Goal: Transaction & Acquisition: Purchase product/service

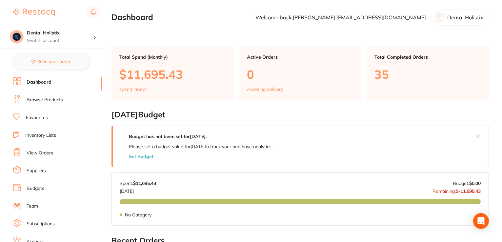
click at [50, 99] on link "Browse Products" at bounding box center [45, 100] width 36 height 7
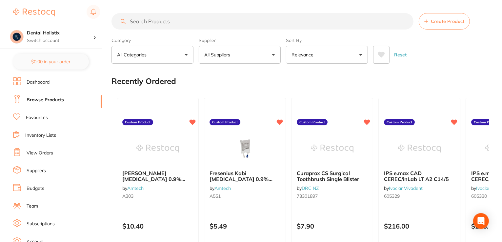
click at [174, 17] on input "search" at bounding box center [263, 21] width 302 height 16
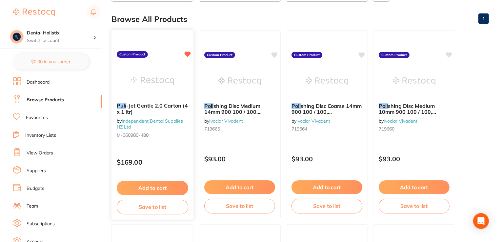
scroll to position [66, 0]
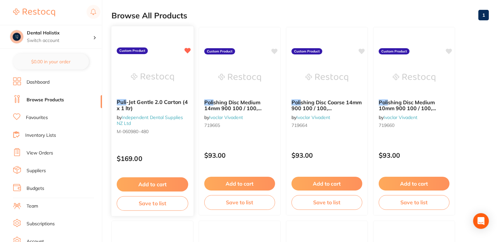
type input "puli"
click at [158, 186] on button "Add to cart" at bounding box center [153, 185] width 72 height 14
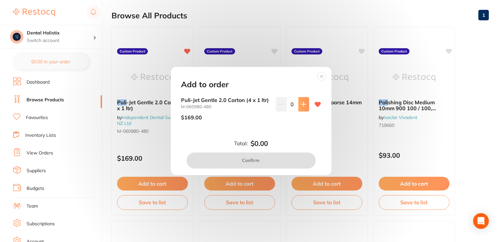
click at [303, 104] on icon at bounding box center [304, 104] width 4 height 4
type input "1"
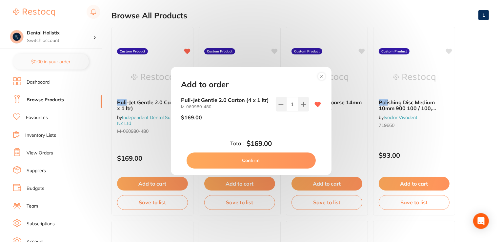
click at [251, 160] on button "Confirm" at bounding box center [251, 161] width 129 height 16
checkbox input "false"
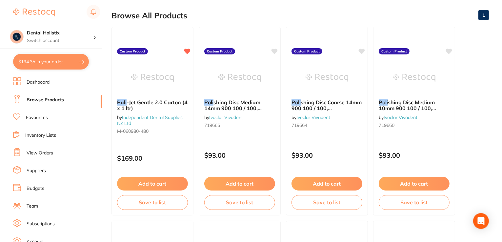
scroll to position [0, 0]
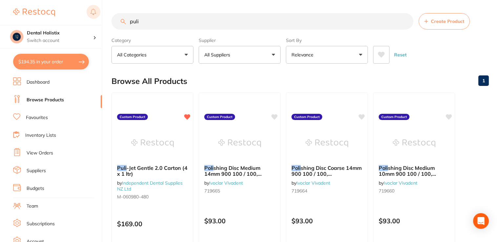
drag, startPoint x: 164, startPoint y: 23, endPoint x: 94, endPoint y: 6, distance: 72.9
click at [93, 6] on div "$194.35 Dental Holistix Switch account Dental Holistix $194.35 in your order Da…" at bounding box center [251, 121] width 502 height 242
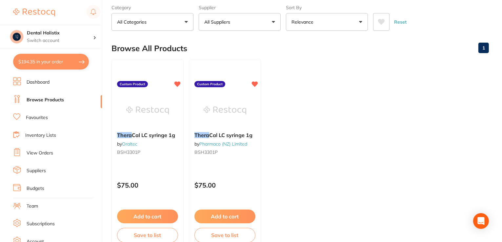
scroll to position [66, 0]
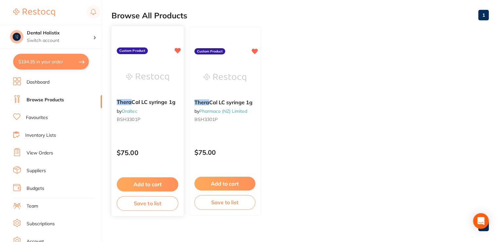
type input "thera"
click at [150, 185] on button "Add to cart" at bounding box center [148, 185] width 62 height 14
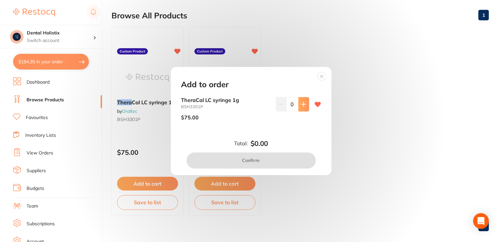
click at [307, 105] on button at bounding box center [304, 104] width 11 height 14
type input "1"
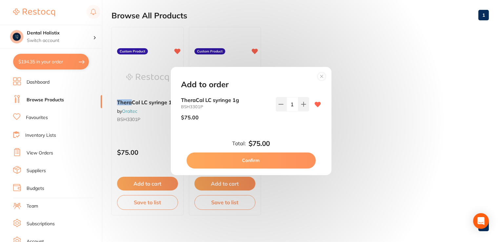
click at [292, 154] on button "Confirm" at bounding box center [251, 161] width 129 height 16
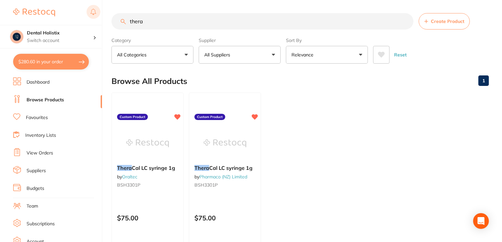
scroll to position [0, 0]
drag, startPoint x: 184, startPoint y: 21, endPoint x: 92, endPoint y: 16, distance: 92.3
click at [92, 16] on div "$280.60 Dental Holistix Switch account Dental Holistix $280.60 in your order Da…" at bounding box center [251, 121] width 502 height 242
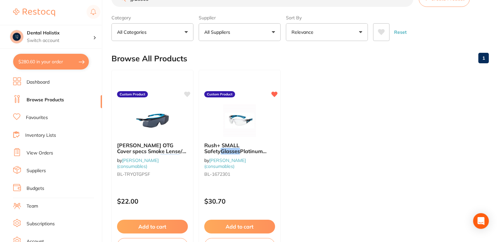
scroll to position [66, 0]
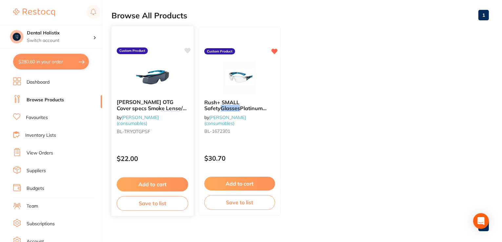
type input "glasses"
click at [159, 183] on button "Add to cart" at bounding box center [153, 185] width 72 height 14
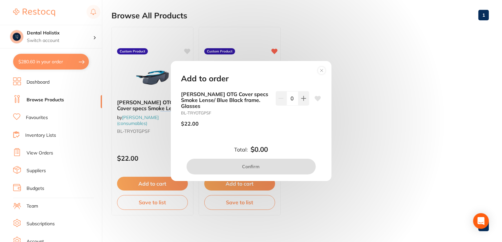
drag, startPoint x: 304, startPoint y: 101, endPoint x: 277, endPoint y: 124, distance: 34.9
click at [303, 101] on icon at bounding box center [303, 98] width 5 height 5
type input "1"
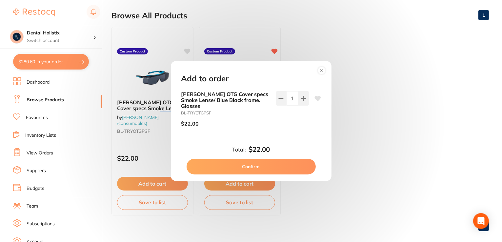
click at [278, 164] on button "Confirm" at bounding box center [251, 167] width 129 height 16
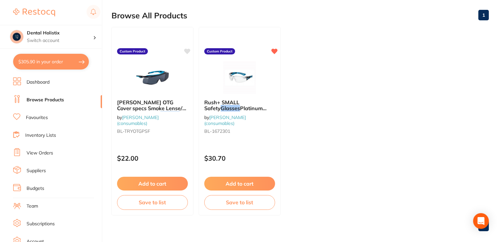
scroll to position [0, 0]
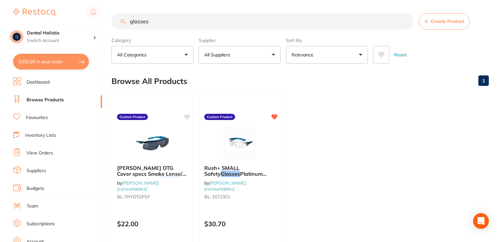
drag, startPoint x: 147, startPoint y: 23, endPoint x: 104, endPoint y: 14, distance: 44.3
click at [106, 15] on div "$305.90 Dental Holistix Switch account Dental Holistix $305.90 in your order Da…" at bounding box center [251, 121] width 502 height 242
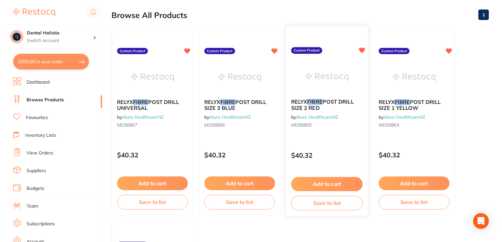
scroll to position [98, 0]
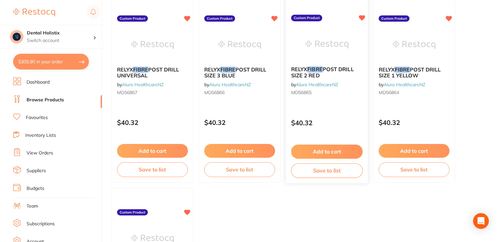
type input "fibre"
click at [343, 150] on button "Add to cart" at bounding box center [327, 152] width 72 height 14
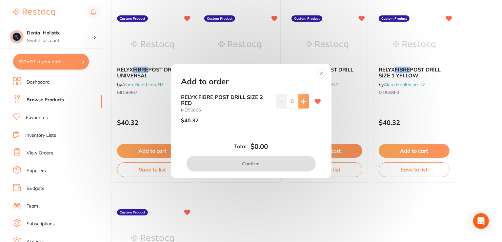
click at [300, 95] on button at bounding box center [304, 101] width 11 height 14
type input "1"
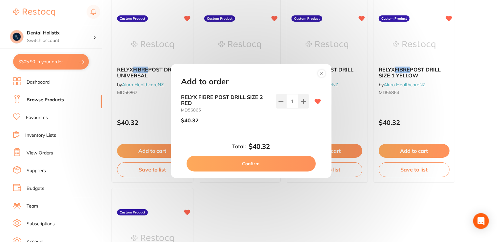
click at [277, 164] on button "Confirm" at bounding box center [251, 164] width 129 height 16
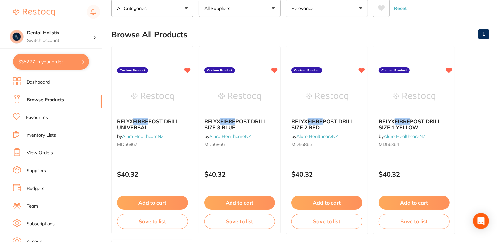
scroll to position [0, 0]
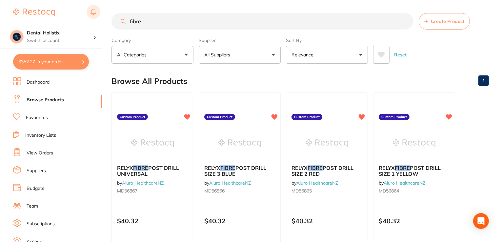
drag, startPoint x: 141, startPoint y: 18, endPoint x: 99, endPoint y: 12, distance: 42.5
click at [103, 13] on div "$352.27 Dental Holistix Switch account Dental Holistix $352.27 in your order Da…" at bounding box center [251, 121] width 502 height 242
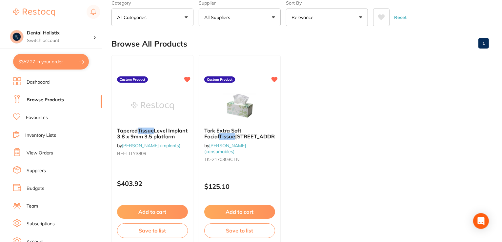
scroll to position [66, 0]
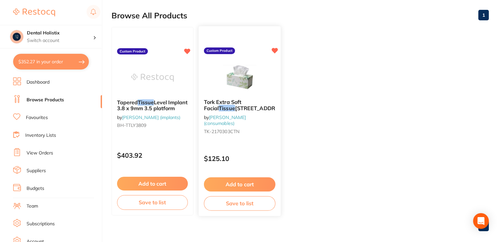
type input "tissues"
click at [213, 183] on button "Add to cart" at bounding box center [240, 185] width 72 height 14
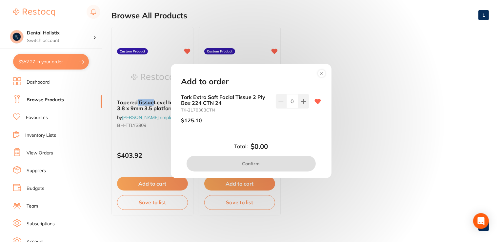
drag, startPoint x: 304, startPoint y: 100, endPoint x: 286, endPoint y: 130, distance: 35.0
click at [304, 101] on icon at bounding box center [303, 101] width 5 height 5
type input "1"
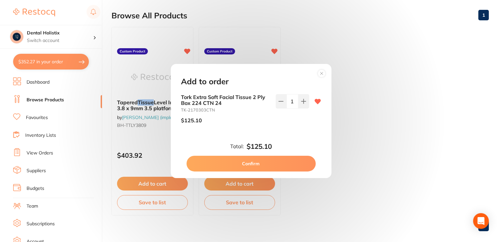
click at [280, 168] on button "Confirm" at bounding box center [251, 164] width 129 height 16
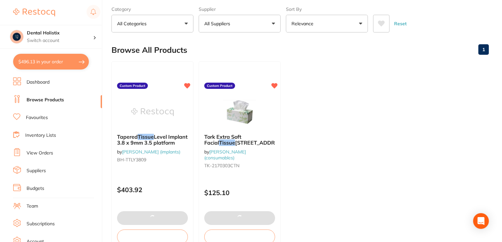
scroll to position [0, 0]
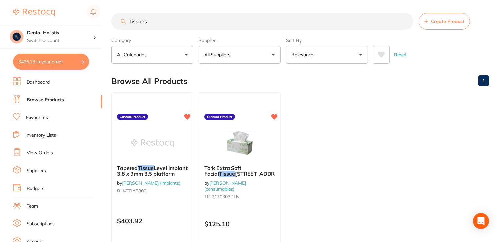
drag, startPoint x: 168, startPoint y: 18, endPoint x: 51, endPoint y: 7, distance: 117.7
click at [66, 11] on div "$496.13 Dental Holistix Switch account Dental Holistix $496.13 in your order Da…" at bounding box center [251, 121] width 502 height 242
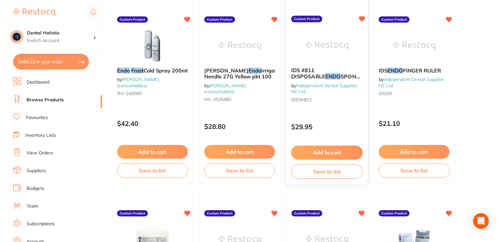
scroll to position [98, 0]
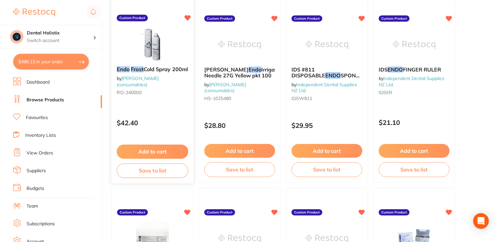
type input "endo frost"
click at [161, 154] on button "Add to cart" at bounding box center [153, 152] width 72 height 14
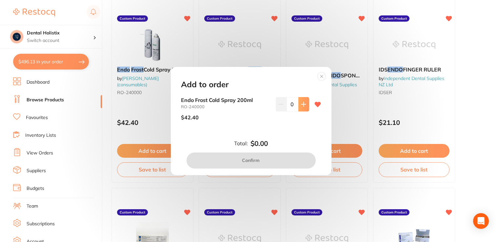
click at [299, 103] on button at bounding box center [304, 104] width 11 height 14
type input "1"
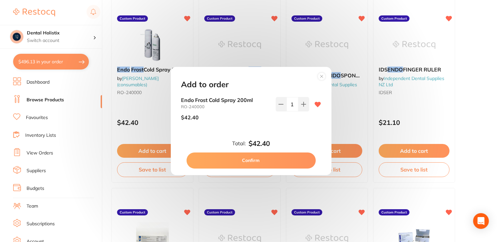
click at [271, 163] on button "Confirm" at bounding box center [251, 161] width 129 height 16
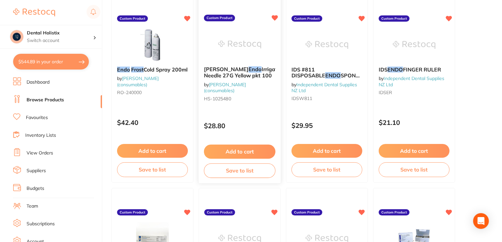
scroll to position [0, 0]
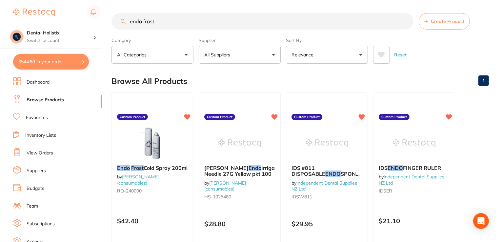
drag, startPoint x: 178, startPoint y: 21, endPoint x: 73, endPoint y: 7, distance: 106.6
click at [73, 7] on div "$544.89 Dental Holistix Switch account Dental Holistix $544.89 in your order Da…" at bounding box center [251, 121] width 502 height 242
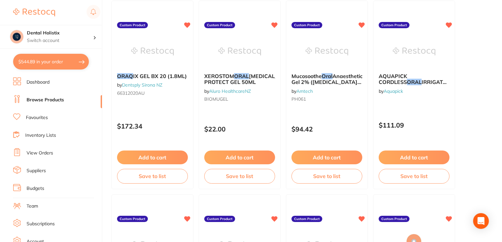
scroll to position [98, 0]
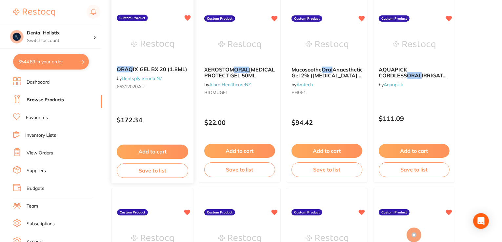
type input "oraq"
click at [148, 155] on button "Add to cart" at bounding box center [153, 152] width 72 height 14
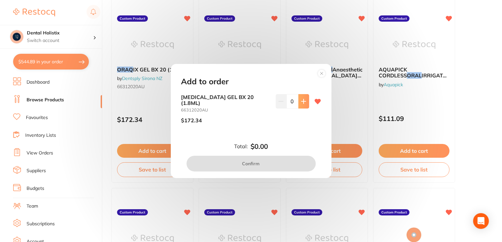
click at [301, 104] on icon at bounding box center [303, 101] width 5 height 5
type input "1"
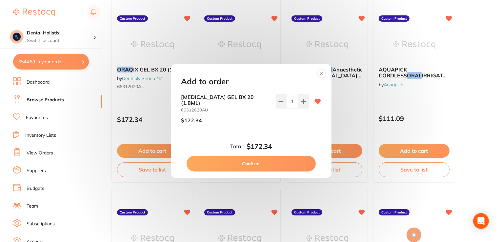
click at [278, 163] on button "Confirm" at bounding box center [251, 164] width 129 height 16
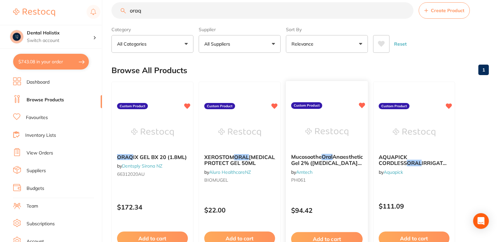
scroll to position [0, 0]
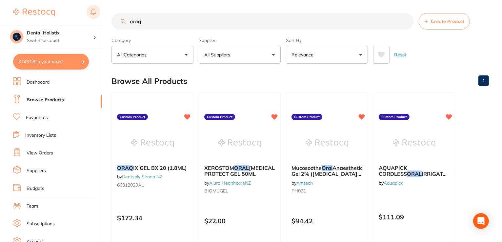
drag, startPoint x: 164, startPoint y: 20, endPoint x: 92, endPoint y: 15, distance: 72.4
click at [97, 15] on div "$743.08 Dental Holistix Switch account Dental Holistix $743.08 in your order Da…" at bounding box center [251, 121] width 502 height 242
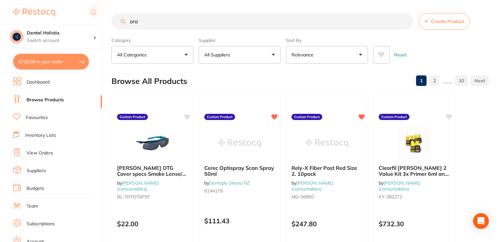
type input "oraq"
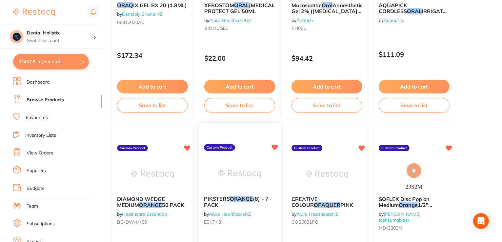
scroll to position [164, 0]
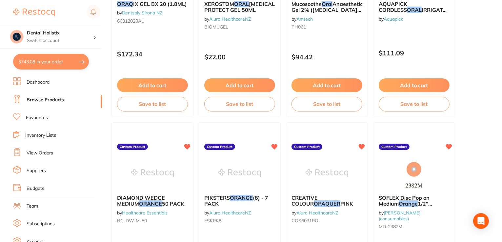
click at [155, 88] on button "Add to cart" at bounding box center [152, 85] width 71 height 14
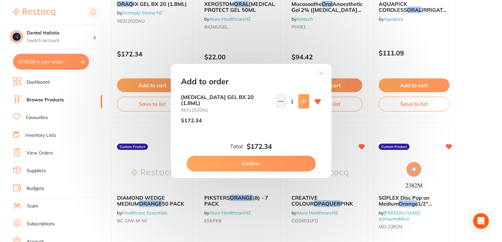
click at [301, 104] on icon at bounding box center [303, 101] width 5 height 5
type input "2"
click at [286, 156] on button "Confirm" at bounding box center [251, 164] width 129 height 16
type input "2"
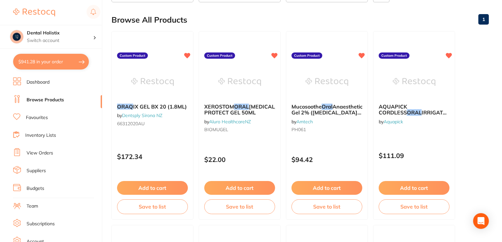
scroll to position [0, 0]
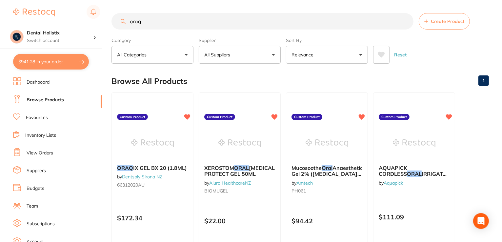
drag, startPoint x: 153, startPoint y: 21, endPoint x: 83, endPoint y: 17, distance: 70.3
click at [104, 18] on div "$941.28 Dental Holistix Switch account Dental Holistix $941.28 in your order Da…" at bounding box center [251, 121] width 502 height 242
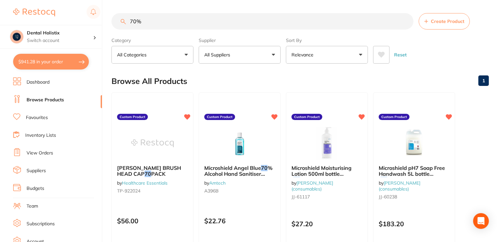
drag, startPoint x: 167, startPoint y: 23, endPoint x: 106, endPoint y: 18, distance: 60.5
click at [88, 15] on div "$941.28 Dental Holistix Switch account Dental Holistix $941.28 in your order Da…" at bounding box center [251, 121] width 502 height 242
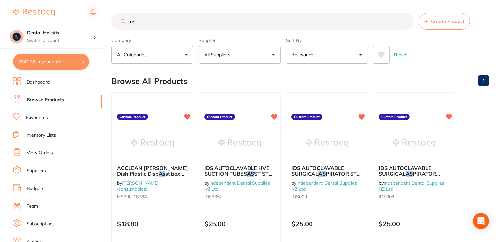
type input "a"
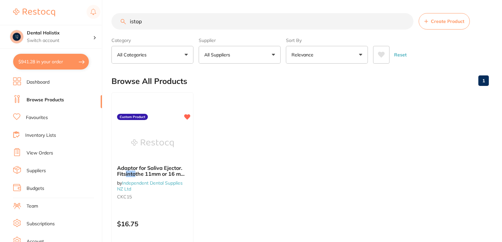
type input "istopr"
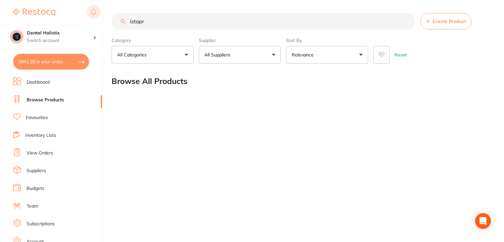
drag, startPoint x: 161, startPoint y: 20, endPoint x: 97, endPoint y: 16, distance: 64.8
click at [99, 16] on div "$941.28 Dental Holistix Switch account Dental Holistix $941.28 in your order Da…" at bounding box center [252, 121] width 504 height 242
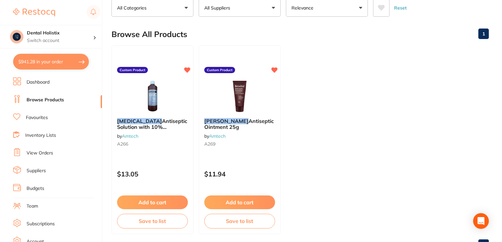
scroll to position [66, 0]
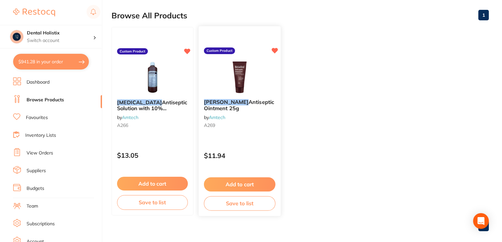
type input "[MEDICAL_DATA]"
click at [257, 180] on button "Add to cart" at bounding box center [240, 185] width 72 height 14
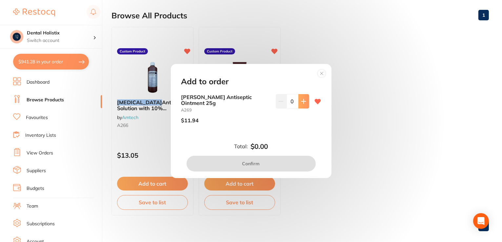
click at [305, 101] on button at bounding box center [304, 101] width 11 height 14
type input "1"
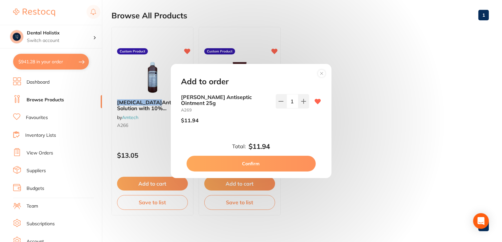
click at [297, 163] on button "Confirm" at bounding box center [251, 164] width 129 height 16
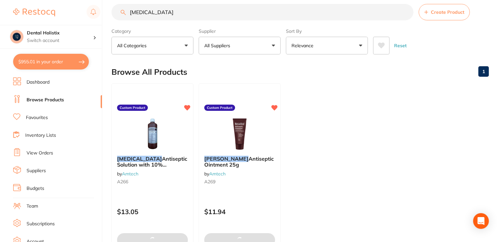
scroll to position [0, 0]
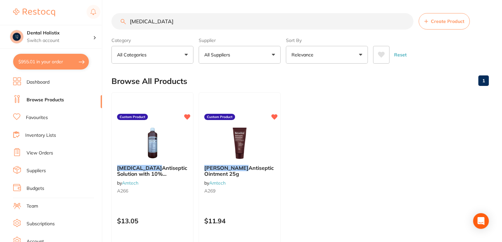
drag, startPoint x: 119, startPoint y: 12, endPoint x: 56, endPoint y: 0, distance: 64.2
click at [59, 1] on div "$955.01 Dental Holistix Switch account Dental Holistix $955.01 in your order Da…" at bounding box center [251, 121] width 502 height 242
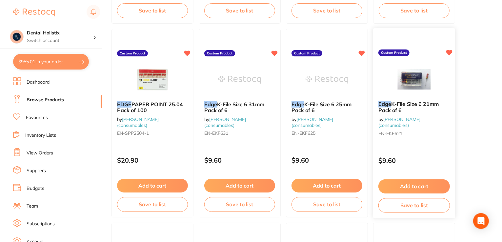
scroll to position [492, 0]
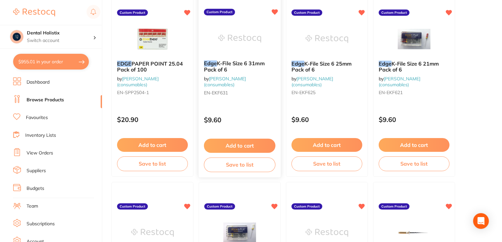
type input "edge"
click at [262, 146] on button "Add to cart" at bounding box center [240, 146] width 72 height 14
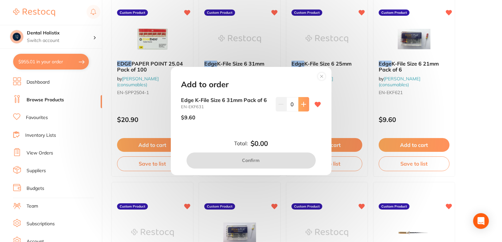
click at [301, 108] on button at bounding box center [304, 104] width 11 height 14
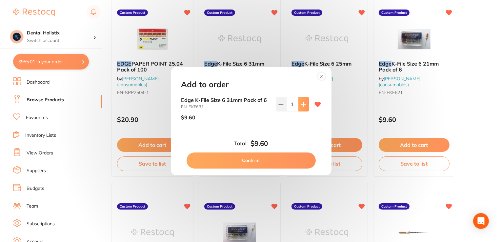
click at [301, 108] on button at bounding box center [304, 104] width 11 height 14
type input "3"
click at [294, 162] on button "Confirm" at bounding box center [251, 161] width 129 height 16
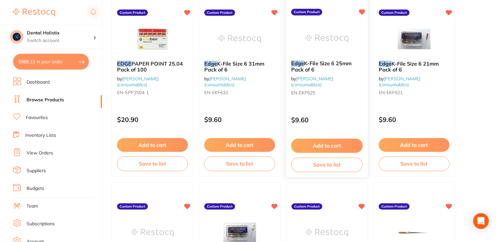
click at [327, 143] on button "Add to cart" at bounding box center [327, 146] width 72 height 14
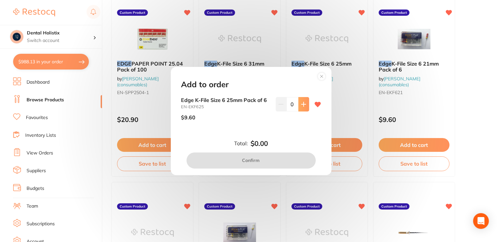
click at [304, 105] on icon at bounding box center [303, 104] width 5 height 5
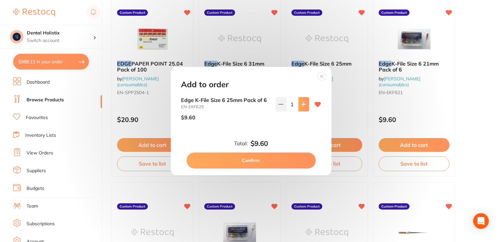
click at [304, 105] on icon at bounding box center [303, 104] width 5 height 5
type input "3"
click at [297, 159] on button "Confirm" at bounding box center [251, 161] width 129 height 16
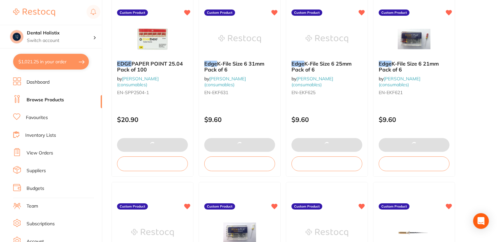
click at [398, 148] on button at bounding box center [414, 145] width 71 height 14
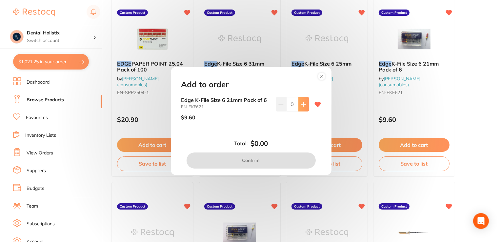
click at [307, 104] on button at bounding box center [304, 104] width 11 height 14
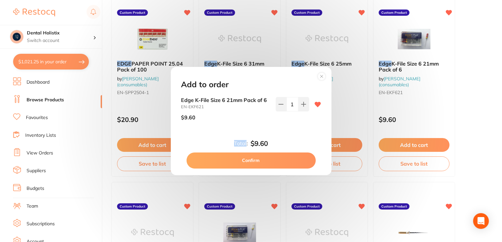
click at [308, 104] on div "Edge K-File Size 6 21mm Pack of 6 EN-EKF621 $9.60 1" at bounding box center [251, 111] width 140 height 29
click at [305, 106] on button at bounding box center [304, 104] width 11 height 14
type input "3"
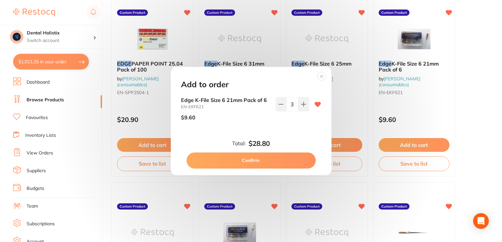
click at [312, 102] on div "Edge K-File Size 6 21mm Pack of 6 EN-EKF621 $9.60 3" at bounding box center [251, 111] width 140 height 29
click at [315, 105] on icon at bounding box center [318, 104] width 7 height 7
click at [297, 159] on button "Confirm" at bounding box center [251, 161] width 129 height 16
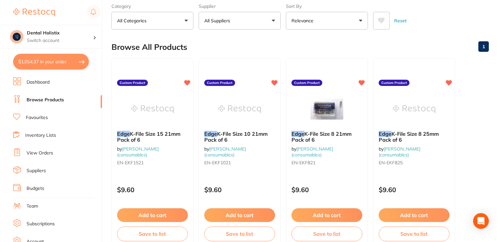
scroll to position [0, 0]
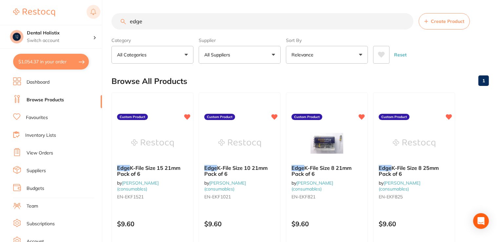
drag, startPoint x: 151, startPoint y: 22, endPoint x: 98, endPoint y: 17, distance: 52.7
click at [99, 18] on div "$1,054.37 Dental Holistix Switch account Dental Holistix $1,054.37 in your orde…" at bounding box center [251, 121] width 502 height 242
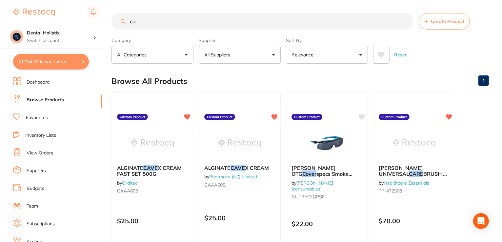
type input "c"
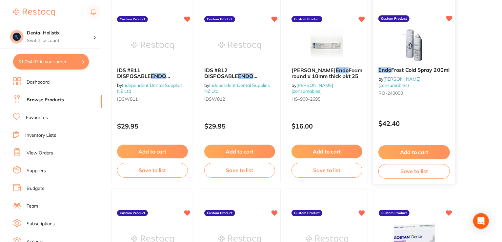
scroll to position [98, 0]
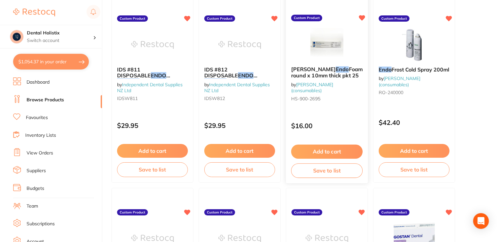
type input "endo sponge"
click at [333, 93] on div "[PERSON_NAME] Endo Foam Sponge 50mm round x 10mm thick pkt 25 by [PERSON_NAME] …" at bounding box center [327, 85] width 82 height 48
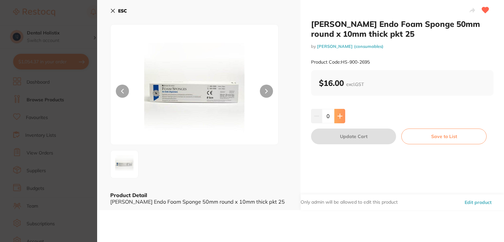
click at [341, 112] on button at bounding box center [339, 116] width 11 height 14
type input "1"
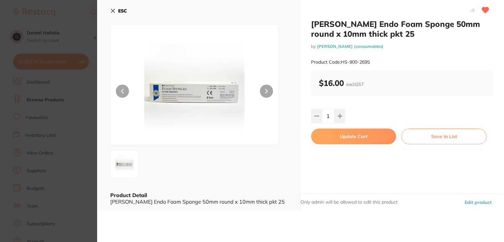
click at [358, 133] on button "Update Cart" at bounding box center [353, 137] width 85 height 16
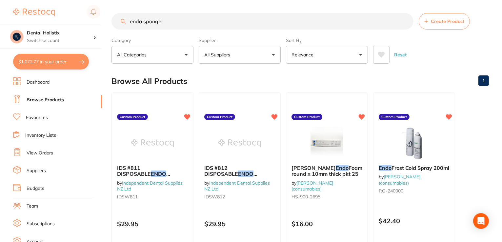
drag, startPoint x: 178, startPoint y: 20, endPoint x: 73, endPoint y: 4, distance: 105.5
click at [75, 6] on div "$1,072.77 Dental Holistix Switch account Dental Holistix $1,072.77 in your orde…" at bounding box center [251, 121] width 502 height 242
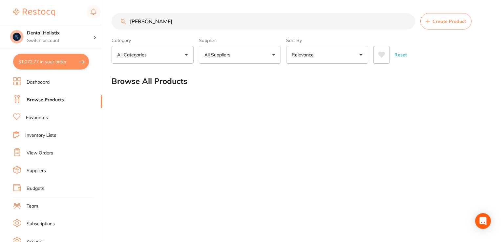
drag, startPoint x: 165, startPoint y: 23, endPoint x: 147, endPoint y: 20, distance: 18.9
click at [147, 20] on input "[PERSON_NAME]" at bounding box center [264, 21] width 304 height 16
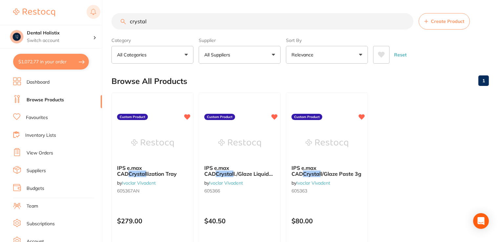
drag, startPoint x: 176, startPoint y: 24, endPoint x: 87, endPoint y: 20, distance: 89.3
click at [80, 16] on div "$1,072.77 Dental Holistix Switch account Dental Holistix $1,072.77 in your orde…" at bounding box center [251, 121] width 502 height 242
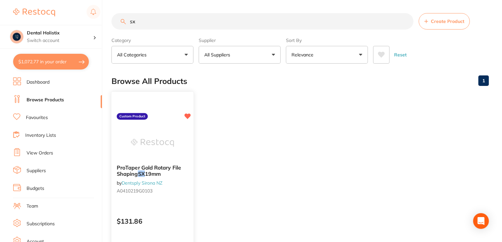
type input "sx"
click at [153, 174] on span "19mm" at bounding box center [153, 174] width 16 height 7
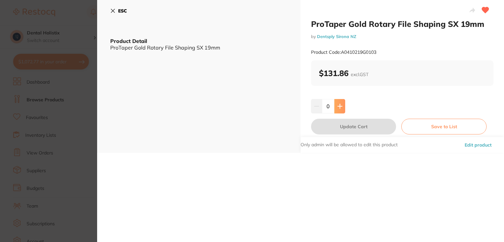
click at [337, 107] on icon at bounding box center [339, 106] width 5 height 5
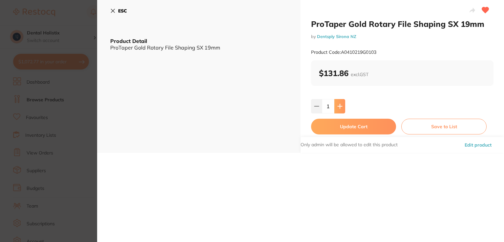
type input "1"
click at [350, 128] on button "Update Cart" at bounding box center [353, 127] width 85 height 16
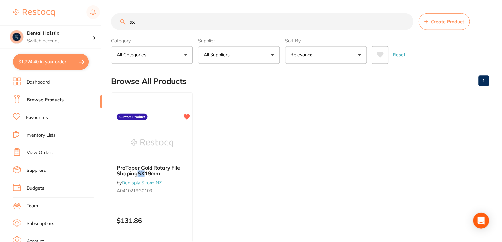
scroll to position [0, 0]
drag, startPoint x: 124, startPoint y: 21, endPoint x: 91, endPoint y: 15, distance: 34.0
click at [91, 16] on div "$1,224.40 Dental Holistix Switch account Dental Holistix $1,224.40 in your orde…" at bounding box center [251, 121] width 502 height 242
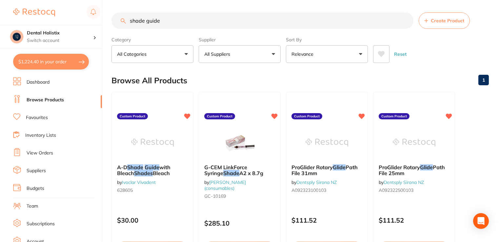
scroll to position [0, 0]
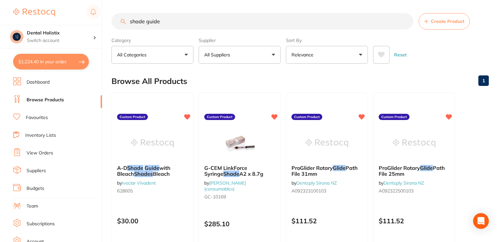
drag, startPoint x: 165, startPoint y: 17, endPoint x: 99, endPoint y: 19, distance: 66.0
click at [101, 20] on div "$1,224.40 Dental Holistix Switch account Dental Holistix $1,224.40 in your orde…" at bounding box center [251, 121] width 502 height 242
type input "cerec shade"
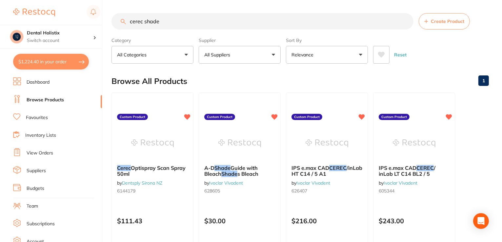
drag, startPoint x: 172, startPoint y: 22, endPoint x: 30, endPoint y: 7, distance: 142.9
click at [40, 9] on div "$1,224.40 Dental Holistix Switch account Dental Holistix $1,224.40 in your orde…" at bounding box center [251, 121] width 502 height 242
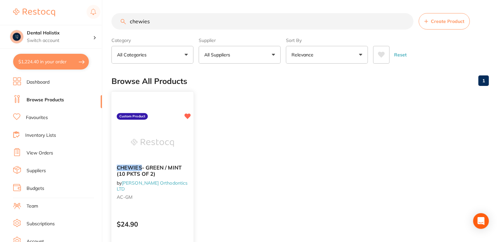
type input "chewies"
click at [169, 177] on div "CHEWIES - GREEN / MINT (10 PKTS OF 2) by [PERSON_NAME] Orthodontics LTD AC-GM" at bounding box center [153, 183] width 82 height 48
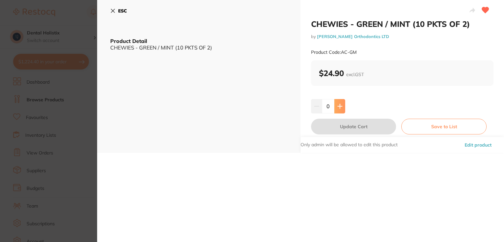
click at [340, 107] on icon at bounding box center [339, 106] width 5 height 5
type input "1"
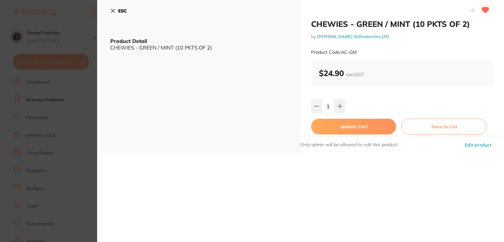
click at [349, 125] on button "Update Cart" at bounding box center [353, 127] width 85 height 16
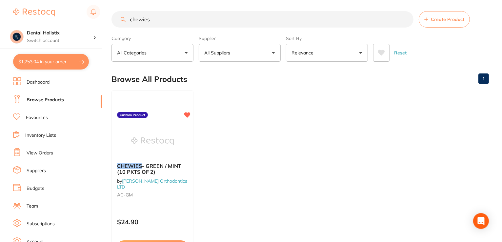
drag, startPoint x: 152, startPoint y: 20, endPoint x: 66, endPoint y: 5, distance: 87.3
click at [72, 6] on div "$1,253.04 Dental Holistix Switch account Dental Holistix $1,253.04 in your orde…" at bounding box center [251, 119] width 502 height 242
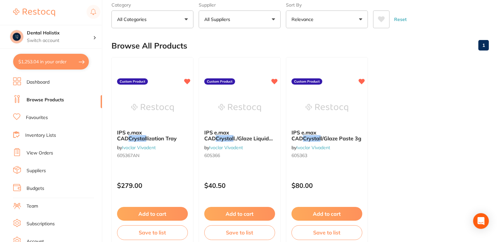
scroll to position [66, 0]
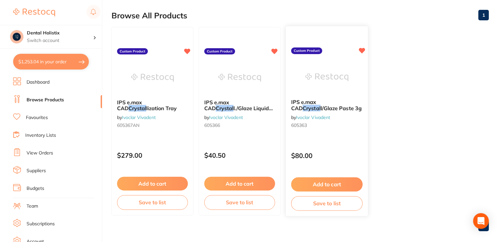
type input "crystal"
click at [325, 183] on button "Add to cart" at bounding box center [327, 185] width 72 height 14
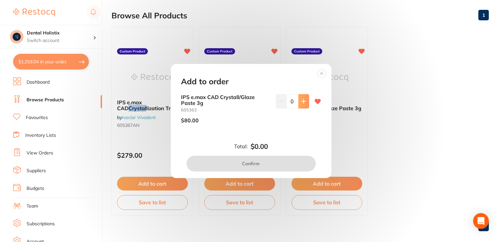
click at [303, 100] on icon at bounding box center [303, 101] width 5 height 5
type input "1"
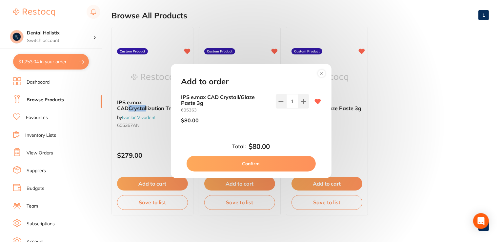
click at [286, 162] on button "Confirm" at bounding box center [251, 164] width 129 height 16
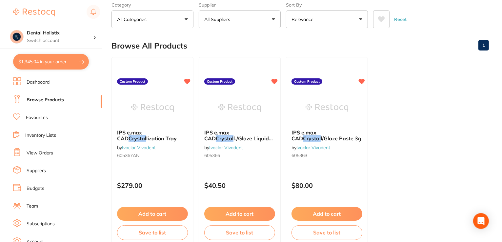
scroll to position [0, 0]
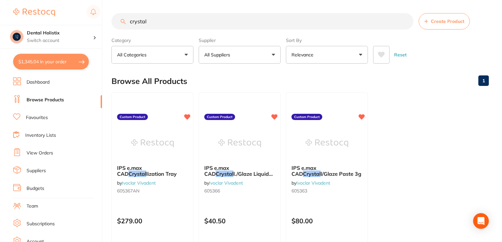
drag, startPoint x: 169, startPoint y: 23, endPoint x: 79, endPoint y: 4, distance: 91.8
click at [76, 14] on div "$1,345.04 Dental Holistix Switch account Dental Holistix $1,345.04 in your orde…" at bounding box center [251, 121] width 502 height 242
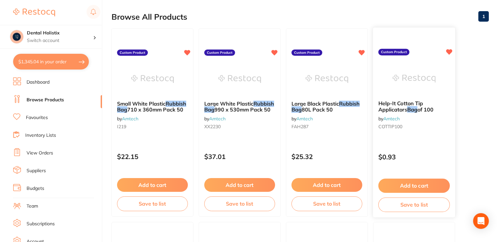
scroll to position [66, 0]
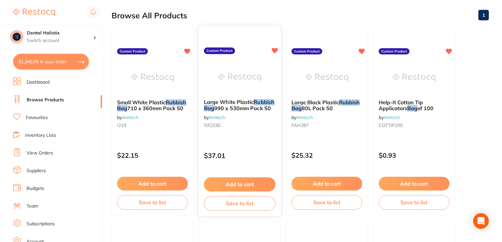
type input "rubbish bags"
click at [233, 185] on button "Add to cart" at bounding box center [240, 185] width 72 height 14
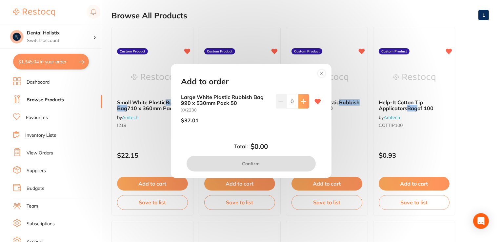
click at [299, 101] on button at bounding box center [304, 101] width 11 height 14
type input "1"
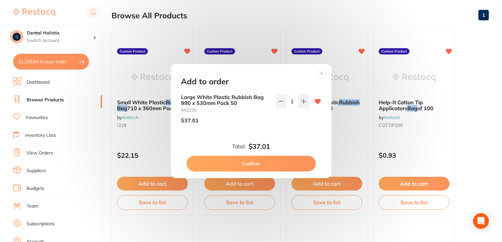
click at [287, 162] on button "Confirm" at bounding box center [251, 164] width 129 height 16
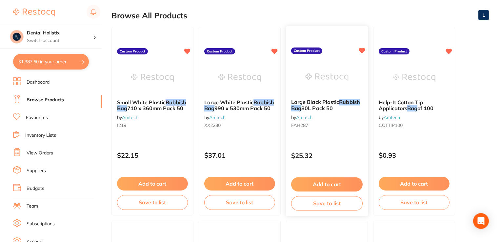
click at [319, 180] on button "Add to cart" at bounding box center [327, 185] width 72 height 14
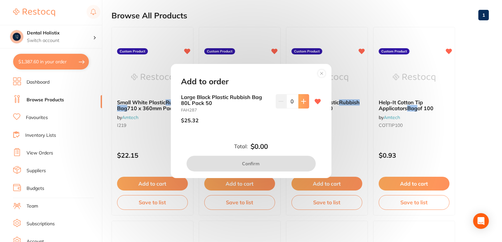
click at [304, 103] on icon at bounding box center [303, 101] width 5 height 5
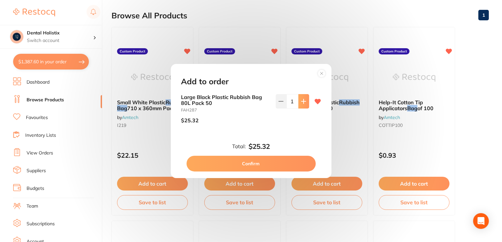
click at [304, 103] on icon at bounding box center [303, 101] width 5 height 5
type input "2"
click at [264, 164] on button "Confirm" at bounding box center [251, 164] width 129 height 16
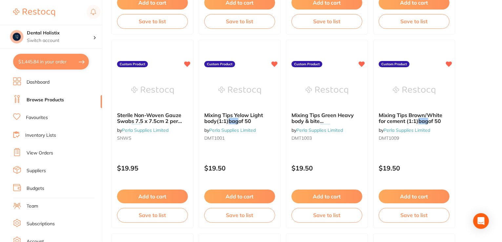
scroll to position [262, 0]
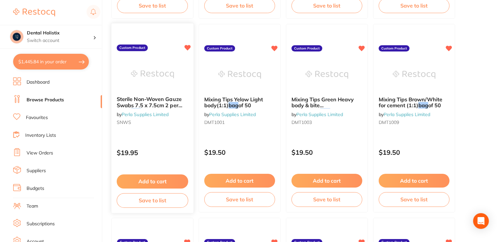
click at [151, 183] on button "Add to cart" at bounding box center [153, 182] width 72 height 14
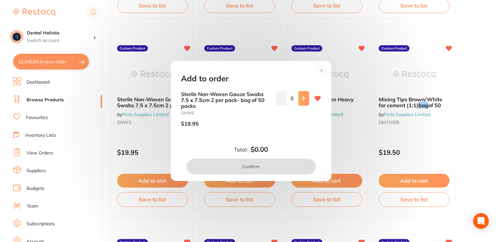
click at [301, 98] on icon at bounding box center [303, 98] width 5 height 5
type input "1"
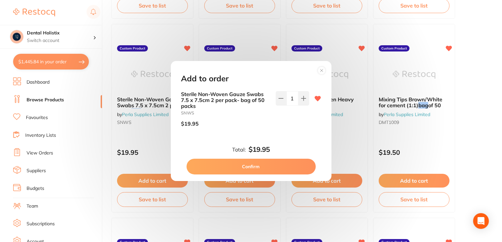
click at [274, 166] on button "Confirm" at bounding box center [251, 167] width 129 height 16
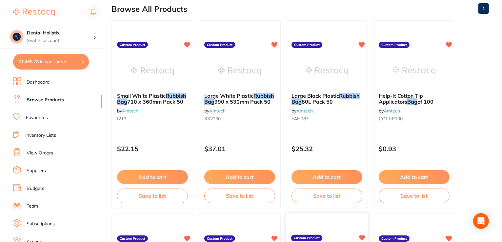
scroll to position [0, 0]
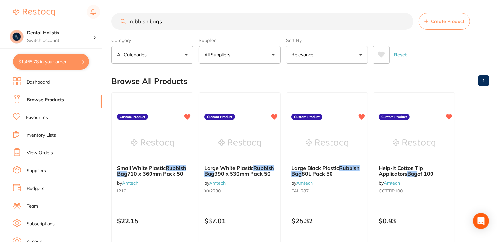
drag, startPoint x: 164, startPoint y: 22, endPoint x: 58, endPoint y: 17, distance: 106.4
click at [66, 17] on div "$1,468.78 Dental Holistix Switch account Dental Holistix $1,468.78 in your orde…" at bounding box center [251, 121] width 502 height 242
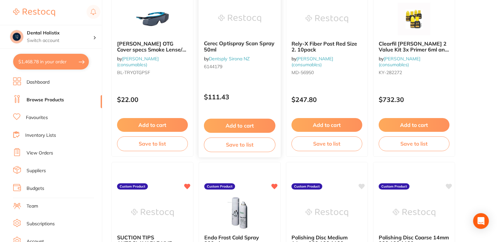
scroll to position [131, 0]
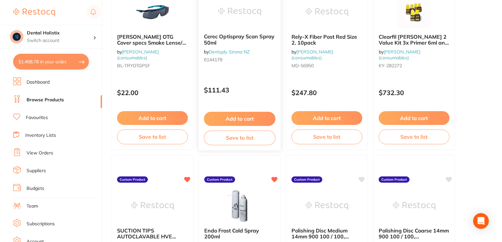
click at [238, 118] on button "Add to cart" at bounding box center [240, 119] width 72 height 14
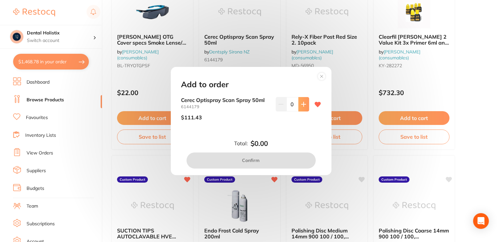
click at [303, 108] on button at bounding box center [304, 104] width 11 height 14
type input "1"
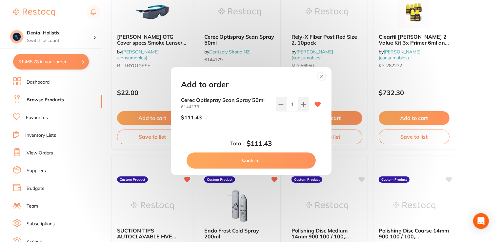
click at [293, 159] on button "Confirm" at bounding box center [251, 161] width 129 height 16
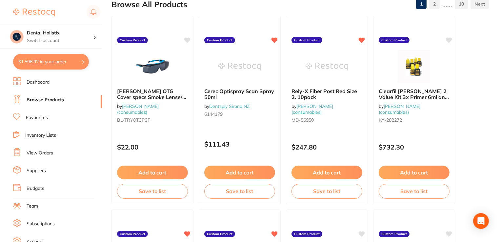
scroll to position [0, 0]
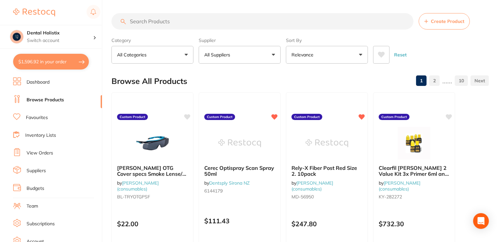
click at [243, 21] on input "search" at bounding box center [263, 21] width 302 height 16
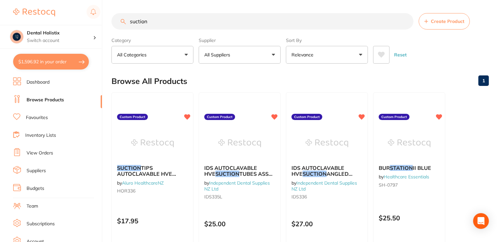
drag, startPoint x: 156, startPoint y: 23, endPoint x: 111, endPoint y: 14, distance: 45.2
click at [60, 22] on div "$1,596.92 Dental Holistix Switch account Dental Holistix $1,596.92 in your orde…" at bounding box center [251, 121] width 502 height 242
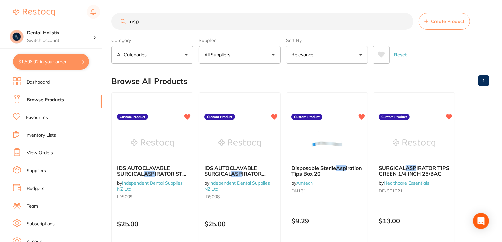
drag, startPoint x: 146, startPoint y: 24, endPoint x: 91, endPoint y: 20, distance: 55.9
click at [91, 20] on div "$1,596.92 Dental Holistix Switch account Dental Holistix $1,596.92 in your orde…" at bounding box center [251, 121] width 502 height 242
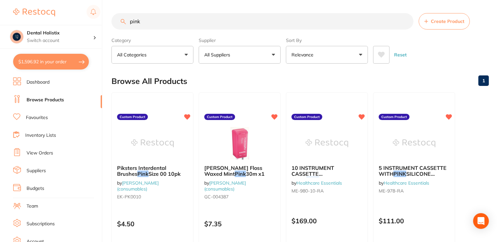
drag, startPoint x: 126, startPoint y: 19, endPoint x: 104, endPoint y: 1, distance: 28.7
click at [88, 16] on div "$1,596.92 Dental Holistix Switch account Dental Holistix $1,596.92 in your orde…" at bounding box center [251, 121] width 502 height 242
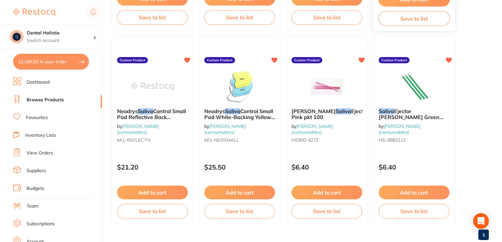
scroll to position [262, 0]
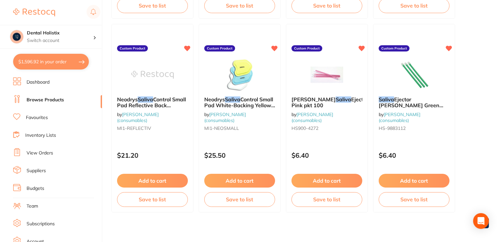
type input "saliva"
click at [416, 180] on button "Add to cart" at bounding box center [414, 181] width 71 height 14
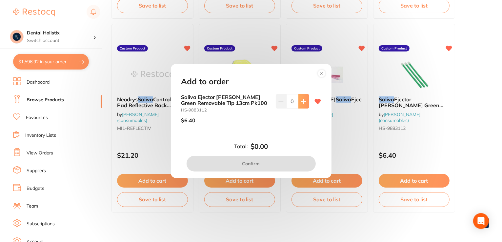
click at [301, 102] on icon at bounding box center [303, 101] width 5 height 5
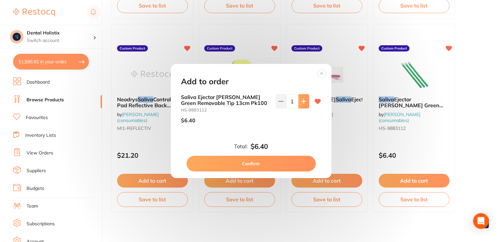
click at [301, 103] on icon at bounding box center [303, 101] width 5 height 5
type input "2"
click at [279, 162] on button "Confirm" at bounding box center [251, 164] width 129 height 16
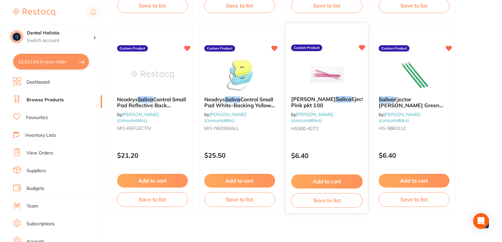
click at [333, 179] on button "Add to cart" at bounding box center [327, 182] width 72 height 14
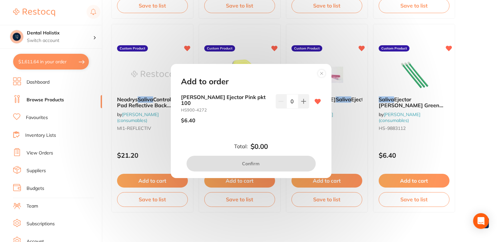
click at [443, 137] on div "Add to order [PERSON_NAME] Ejector Pink pkt 100 HS900-4272 $6.40 0 Total: $0.00…" at bounding box center [251, 121] width 502 height 242
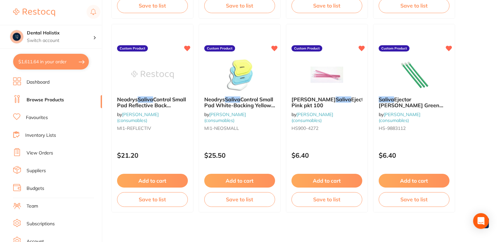
click at [418, 180] on button "Add to cart" at bounding box center [414, 181] width 71 height 14
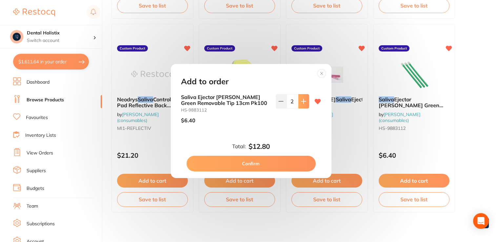
click at [302, 100] on icon at bounding box center [304, 101] width 4 height 4
type input "3"
click at [286, 164] on button "Confirm" at bounding box center [251, 164] width 129 height 16
type input "3"
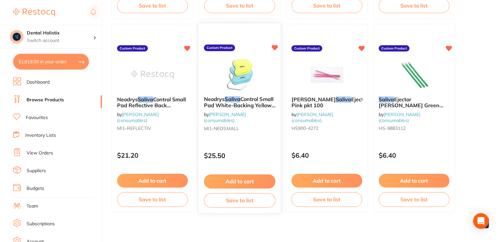
click at [243, 185] on button "Add to cart" at bounding box center [240, 182] width 72 height 14
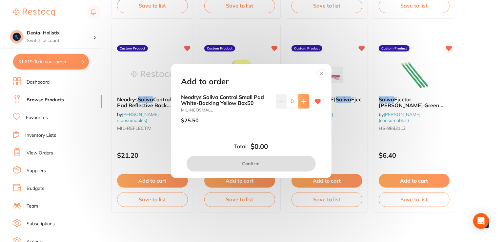
click at [299, 103] on button at bounding box center [304, 101] width 11 height 14
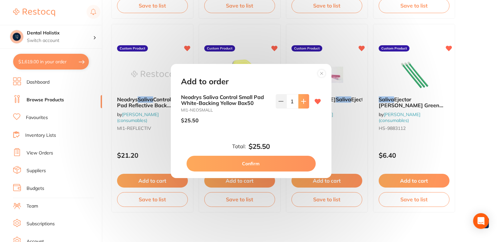
click at [303, 104] on button at bounding box center [304, 101] width 11 height 14
type input "2"
click at [290, 157] on button "Confirm" at bounding box center [251, 164] width 129 height 16
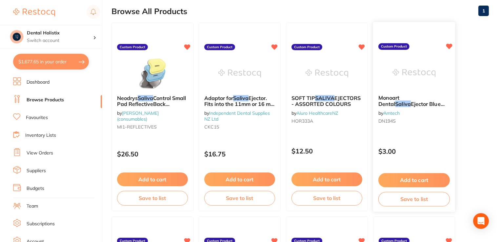
scroll to position [0, 0]
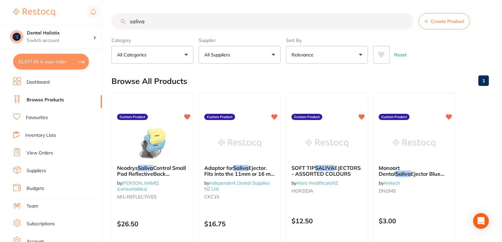
drag, startPoint x: 164, startPoint y: 19, endPoint x: 92, endPoint y: 21, distance: 71.9
click at [93, 21] on div "$1,677.65 Dental Holistix Switch account Dental Holistix $1,677.65 in your orde…" at bounding box center [251, 121] width 502 height 242
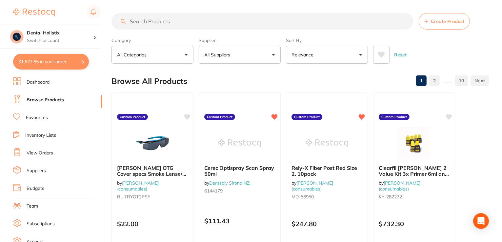
click at [476, 82] on link at bounding box center [480, 80] width 18 height 13
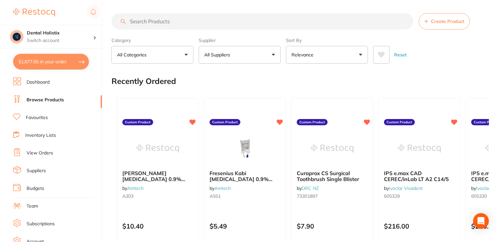
click at [62, 64] on button "$1,677.65 in your order" at bounding box center [51, 62] width 76 height 16
checkbox input "true"
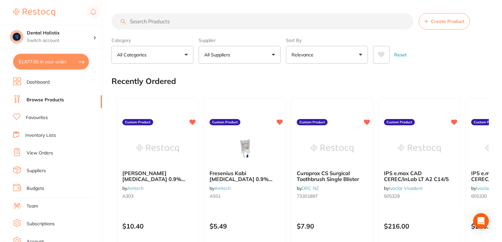
checkbox input "true"
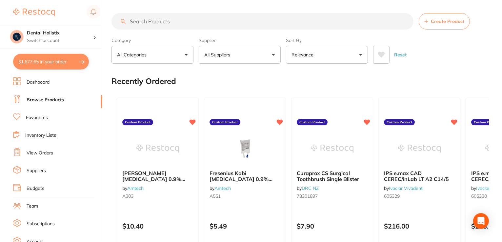
checkbox input "true"
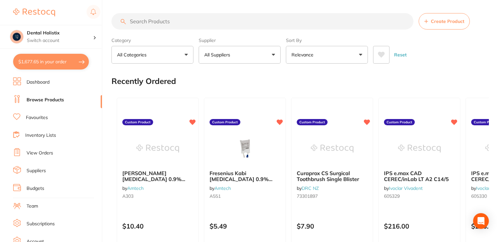
checkbox input "true"
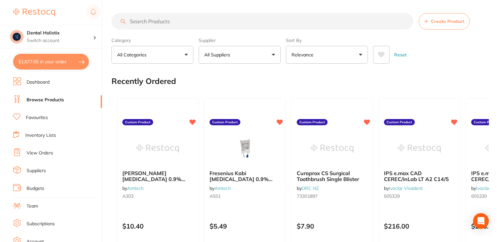
checkbox input "true"
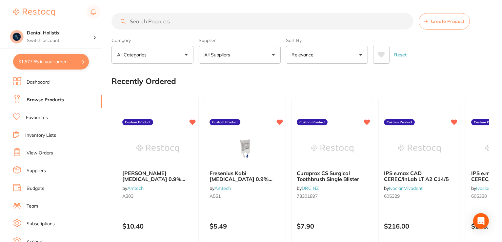
checkbox input "true"
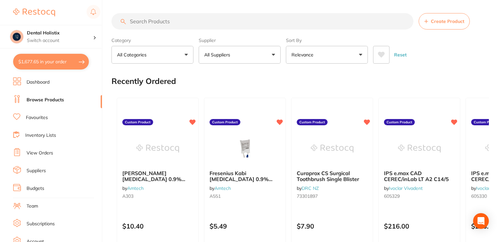
checkbox input "true"
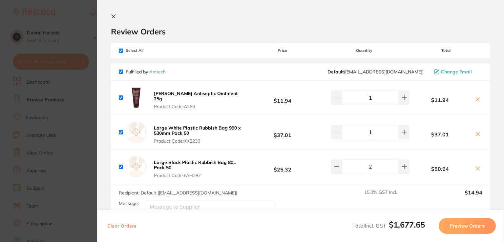
click at [113, 17] on icon at bounding box center [113, 16] width 5 height 5
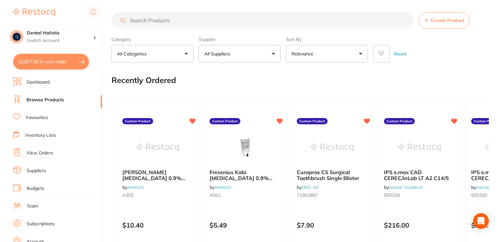
click at [170, 21] on input "search" at bounding box center [263, 20] width 302 height 16
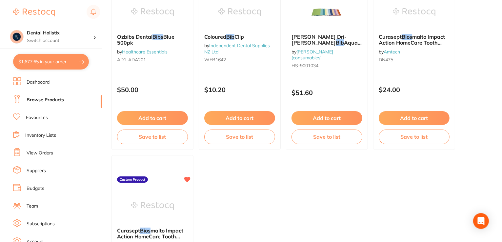
scroll to position [98, 0]
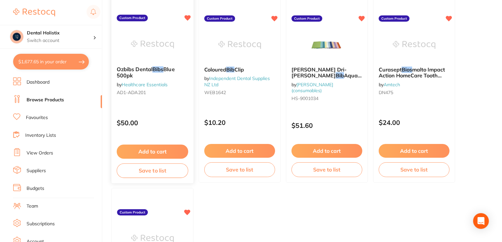
type input "bibs"
click at [177, 156] on button "Add to cart" at bounding box center [153, 152] width 72 height 14
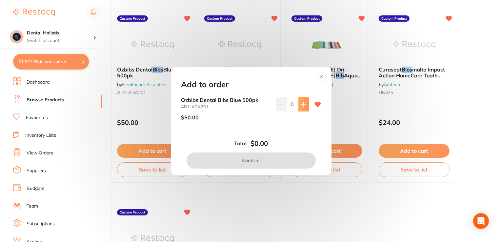
click at [299, 106] on button at bounding box center [304, 104] width 11 height 14
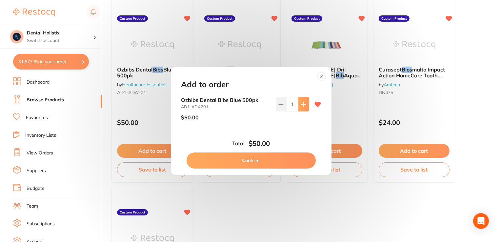
click at [299, 106] on button at bounding box center [304, 104] width 11 height 14
type input "2"
click at [280, 159] on button "Confirm" at bounding box center [251, 161] width 129 height 16
checkbox input "false"
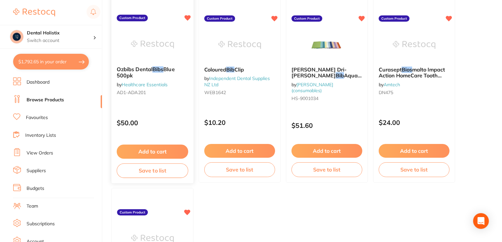
click at [164, 150] on button "Add to cart" at bounding box center [153, 152] width 72 height 14
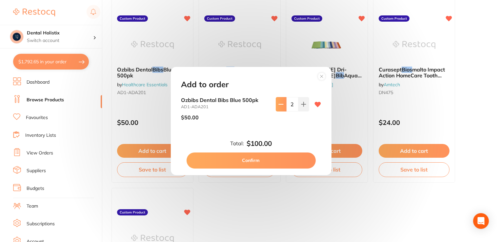
click at [279, 109] on button at bounding box center [281, 104] width 11 height 14
type input "0"
click at [275, 160] on button "Confirm" at bounding box center [251, 161] width 129 height 16
type input "0"
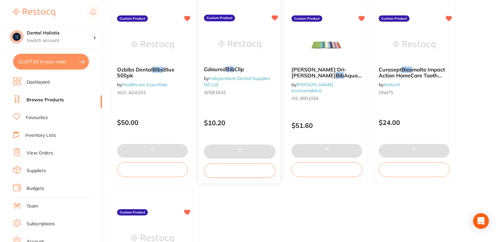
checkbox input "true"
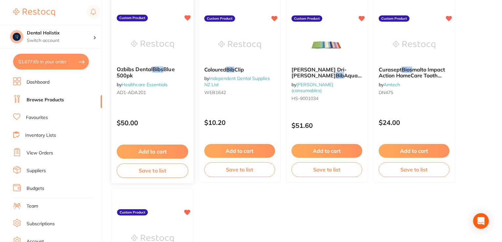
click at [182, 71] on b "Ozbibs Dental Bibs Blue 500pk" at bounding box center [153, 72] width 72 height 12
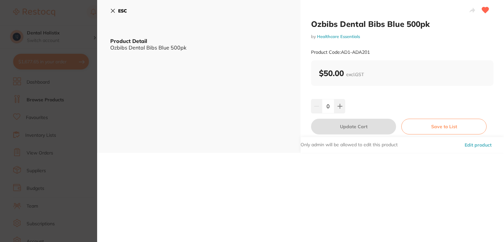
click at [113, 9] on icon at bounding box center [112, 10] width 5 height 5
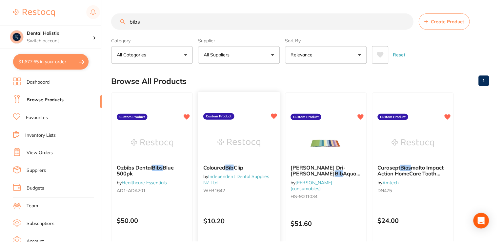
scroll to position [98, 0]
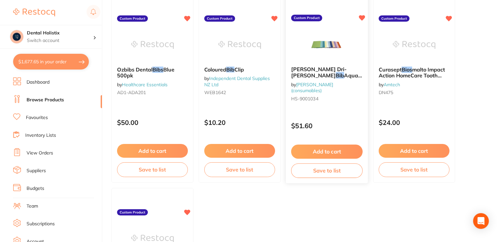
click at [338, 152] on button "Add to cart" at bounding box center [327, 152] width 72 height 14
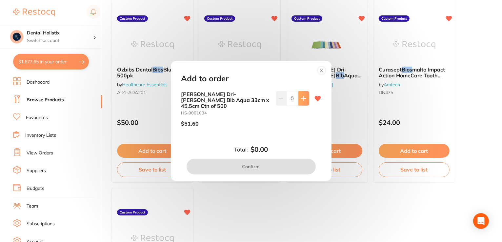
click at [299, 103] on button at bounding box center [304, 98] width 11 height 14
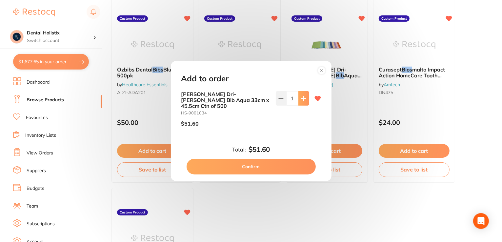
click at [301, 101] on icon at bounding box center [303, 98] width 5 height 5
type input "2"
click at [286, 165] on button "Confirm" at bounding box center [251, 167] width 129 height 16
checkbox input "false"
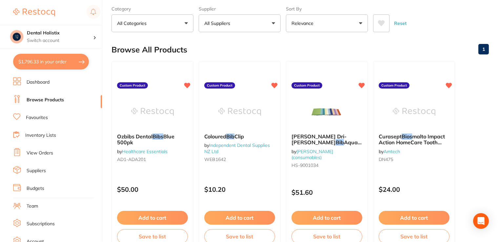
scroll to position [0, 0]
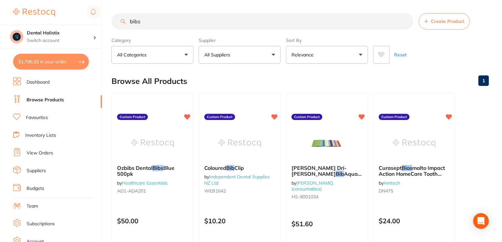
drag, startPoint x: 157, startPoint y: 21, endPoint x: 105, endPoint y: 16, distance: 51.8
click at [89, 22] on div "$1,796.33 Dental Holistix Switch account Dental Holistix $1,796.33 in your orde…" at bounding box center [251, 121] width 502 height 242
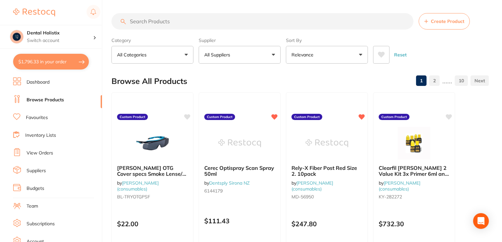
click at [47, 84] on link "Dashboard" at bounding box center [38, 82] width 23 height 7
